Goal: Download file/media

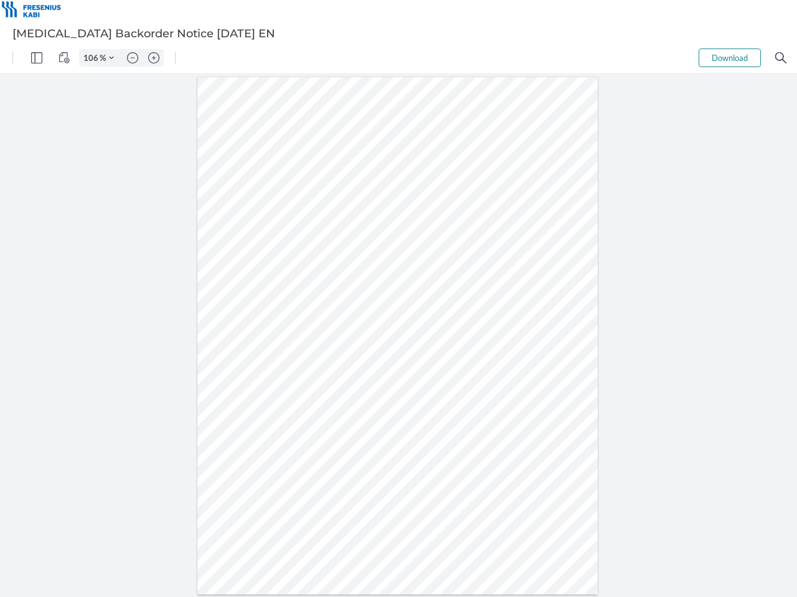
click at [37, 58] on img "Panel" at bounding box center [36, 57] width 11 height 11
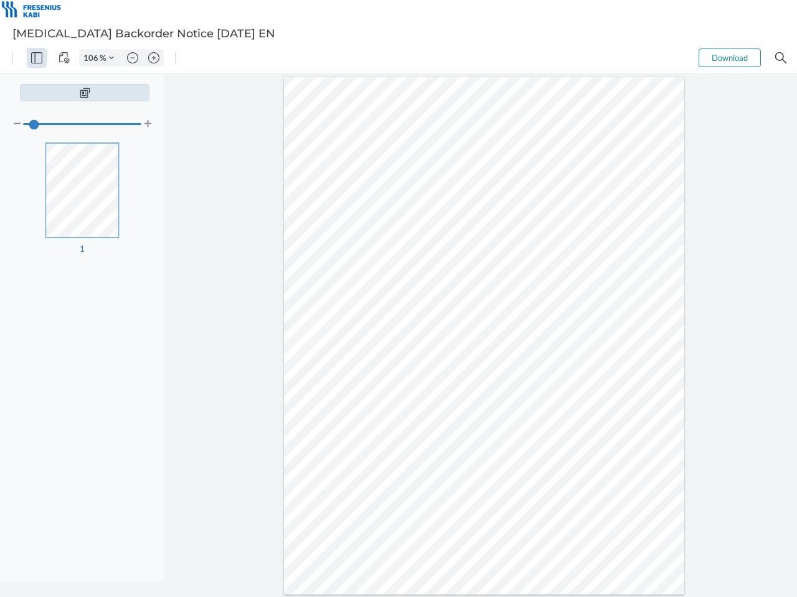
click at [64, 58] on img "View Controls" at bounding box center [63, 57] width 11 height 11
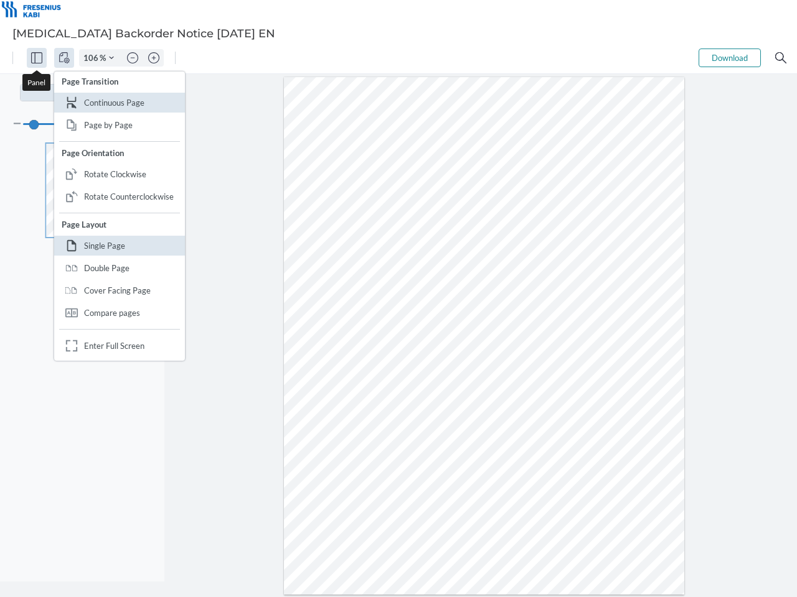
click at [93, 58] on input "106" at bounding box center [90, 57] width 20 height 11
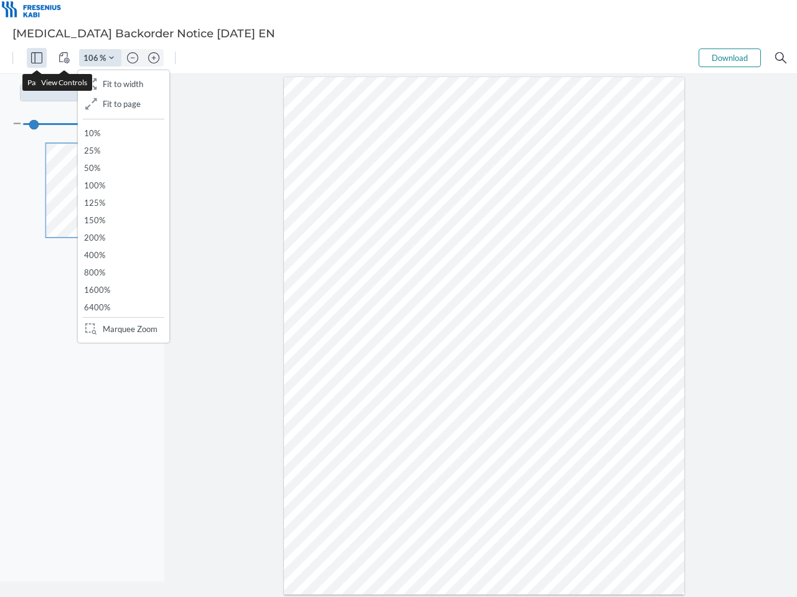
click at [111, 58] on img "Zoom Controls" at bounding box center [111, 57] width 5 height 5
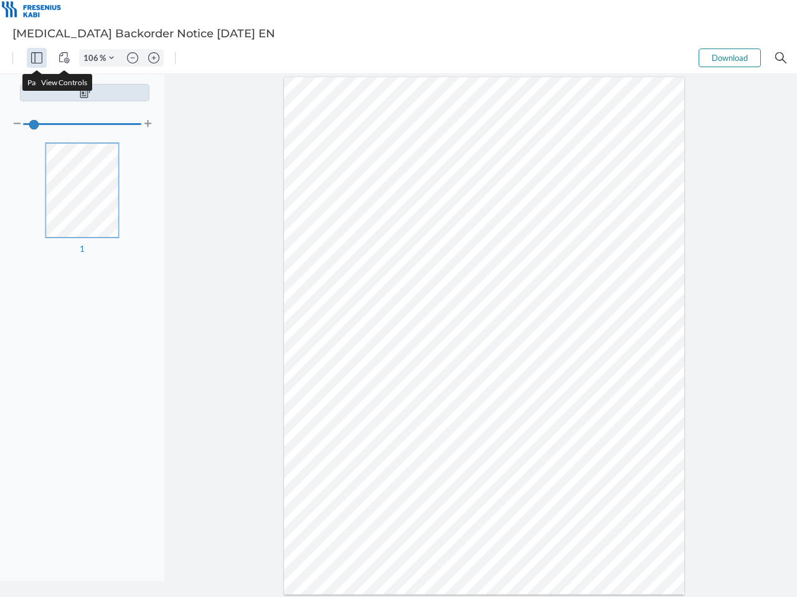
click at [133, 58] on img "Zoom out" at bounding box center [132, 57] width 11 height 11
click at [154, 58] on img "Zoom in" at bounding box center [153, 57] width 11 height 11
type input "106"
click at [729, 58] on button "Download" at bounding box center [729, 58] width 62 height 19
click at [780, 58] on img "Search" at bounding box center [780, 57] width 11 height 11
